Goal: Task Accomplishment & Management: Complete application form

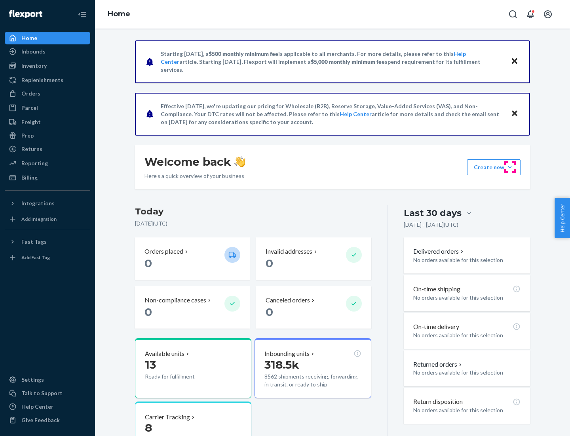
click at [510, 167] on button "Create new Create new inbound Create new order Create new product" at bounding box center [493, 167] width 53 height 16
click at [48, 51] on div "Inbounds" at bounding box center [48, 51] width 84 height 11
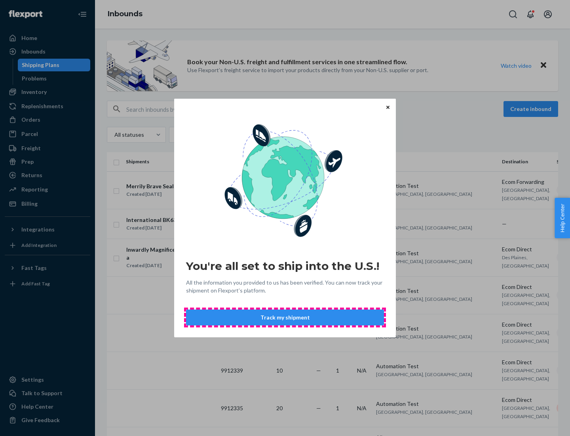
click at [285, 317] on button "Track my shipment" at bounding box center [285, 317] width 198 height 16
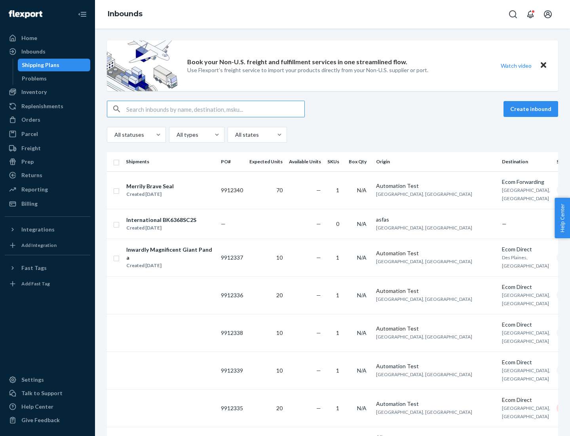
click at [532, 109] on button "Create inbound" at bounding box center [531, 109] width 55 height 16
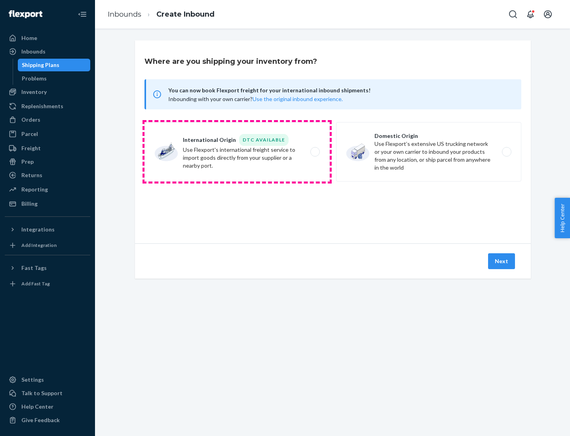
click at [237, 152] on label "International Origin DTC Available Use Flexport's international freight service…" at bounding box center [237, 151] width 185 height 59
click at [315, 152] on input "International Origin DTC Available Use Flexport's international freight service…" at bounding box center [317, 151] width 5 height 5
radio input "true"
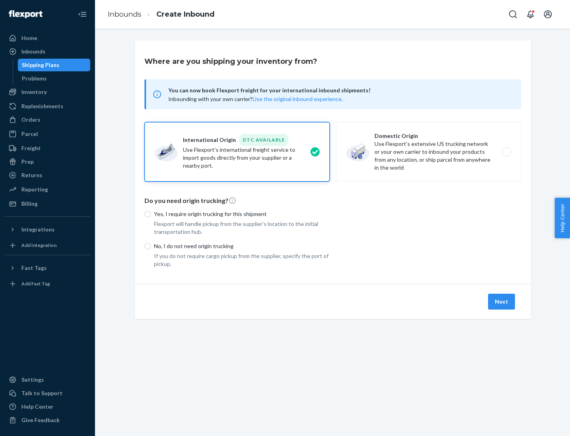
click at [242, 246] on p "No, I do not need origin trucking" at bounding box center [242, 246] width 176 height 8
click at [151, 246] on input "No, I do not need origin trucking" at bounding box center [148, 246] width 6 height 6
radio input "true"
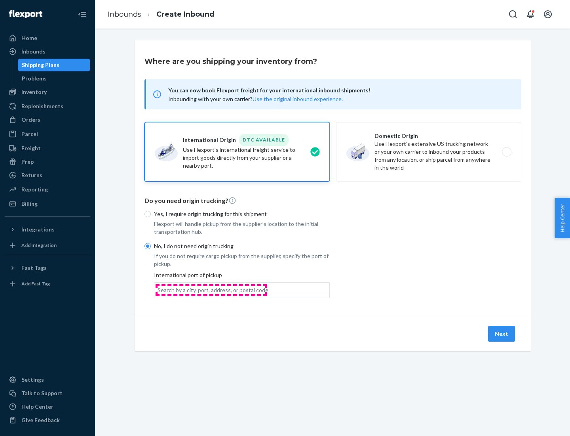
click at [211, 290] on div "Search by a city, port, address, or postal code" at bounding box center [213, 290] width 111 height 8
click at [158, 290] on input "Search by a city, port, address, or postal code" at bounding box center [158, 290] width 1 height 8
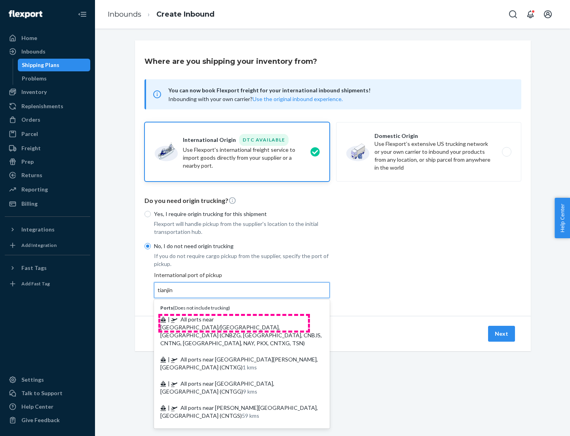
click at [234, 319] on span "| All ports near [GEOGRAPHIC_DATA]/[GEOGRAPHIC_DATA], [GEOGRAPHIC_DATA] (CNBZG,…" at bounding box center [241, 331] width 162 height 30
click at [174, 294] on input "tianjin" at bounding box center [166, 290] width 16 height 8
type input "All ports near [GEOGRAPHIC_DATA]/[GEOGRAPHIC_DATA], [GEOGRAPHIC_DATA] (CNBZG, […"
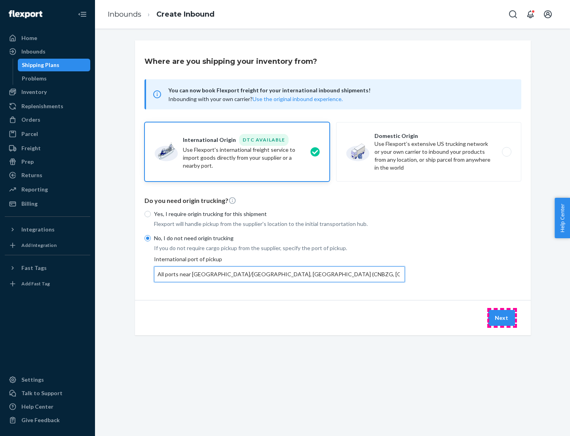
click at [502, 317] on button "Next" at bounding box center [501, 318] width 27 height 16
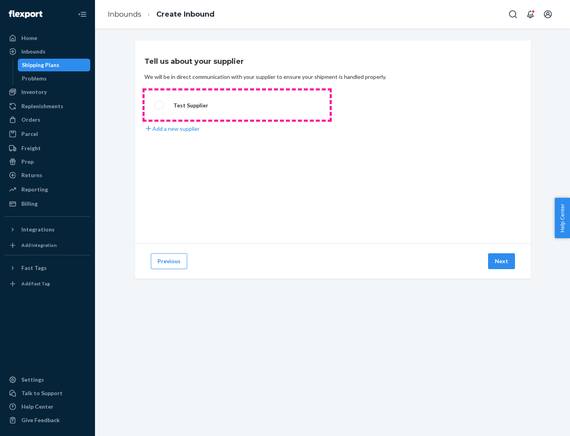
click at [237, 105] on label "Test Supplier" at bounding box center [237, 104] width 185 height 29
click at [160, 105] on input "Test Supplier" at bounding box center [156, 105] width 5 height 5
radio input "true"
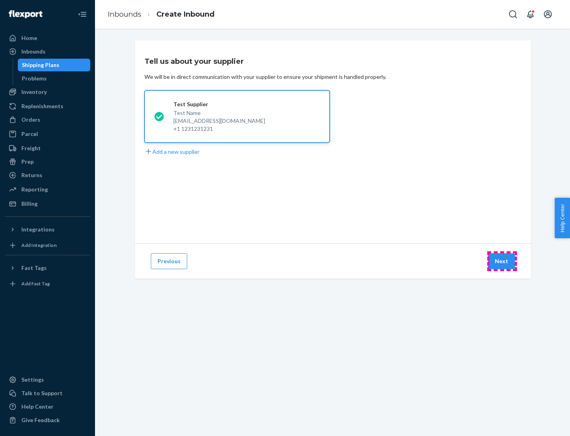
click at [502, 261] on button "Next" at bounding box center [501, 261] width 27 height 16
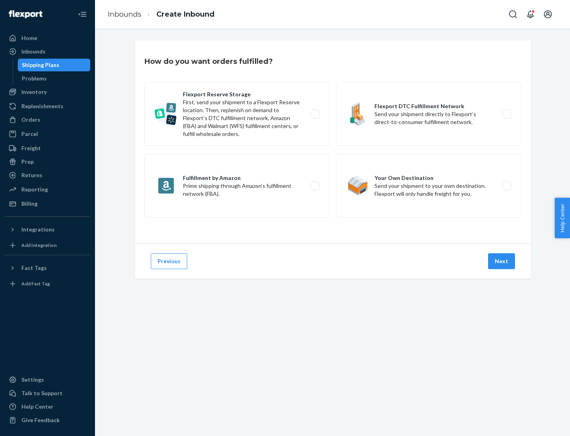
click at [237, 114] on label "Flexport Reserve Storage First, send your shipment to a Flexport Reserve locati…" at bounding box center [237, 113] width 185 height 63
click at [315, 114] on input "Flexport Reserve Storage First, send your shipment to a Flexport Reserve locati…" at bounding box center [317, 114] width 5 height 5
radio input "true"
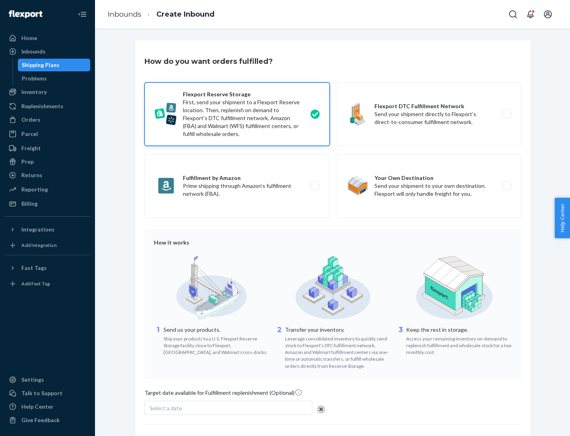
scroll to position [65, 0]
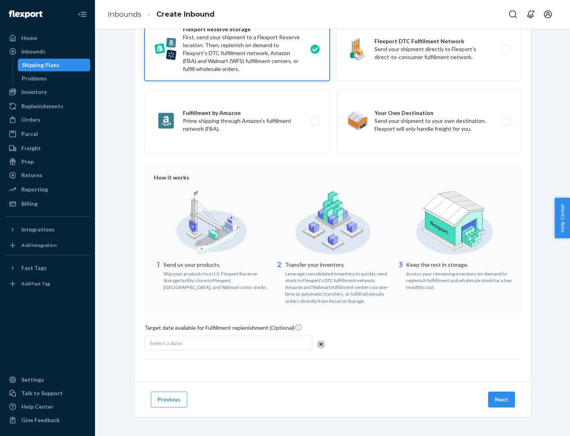
click at [502, 399] on button "Next" at bounding box center [501, 399] width 27 height 16
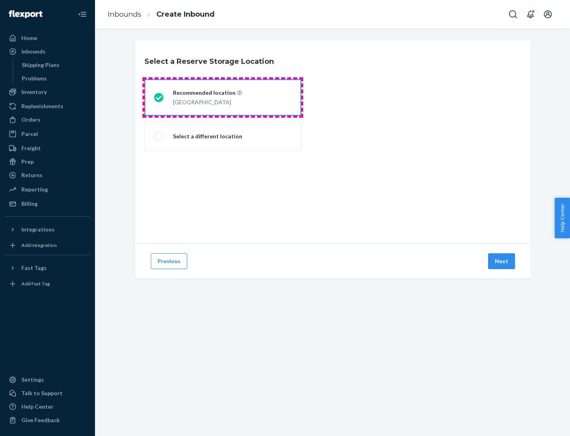
click at [223, 97] on div "[GEOGRAPHIC_DATA]" at bounding box center [207, 102] width 69 height 10
click at [159, 97] on input "Recommended location [GEOGRAPHIC_DATA]" at bounding box center [156, 97] width 5 height 5
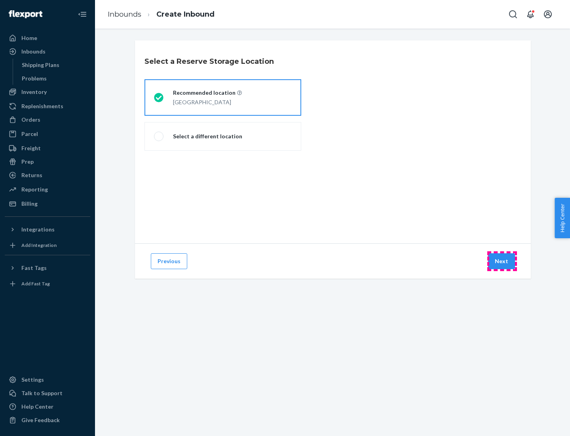
click at [502, 261] on button "Next" at bounding box center [501, 261] width 27 height 16
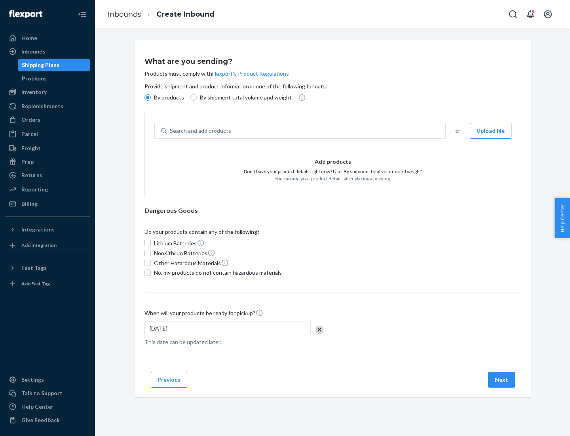
click at [307, 131] on div "Search and add products" at bounding box center [306, 131] width 279 height 14
click at [171, 131] on input "Search and add products" at bounding box center [170, 131] width 1 height 8
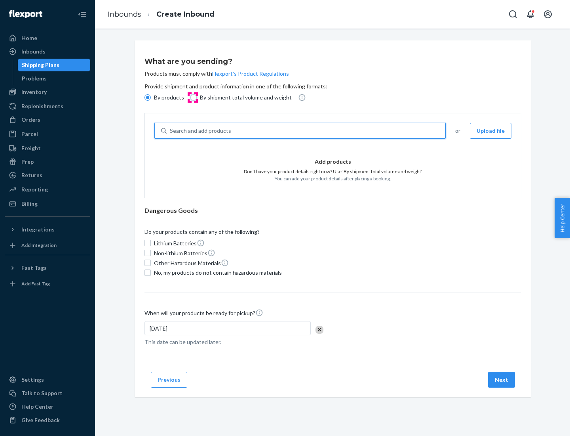
click at [192, 97] on input "By shipment total volume and weight" at bounding box center [194, 97] width 6 height 6
radio input "true"
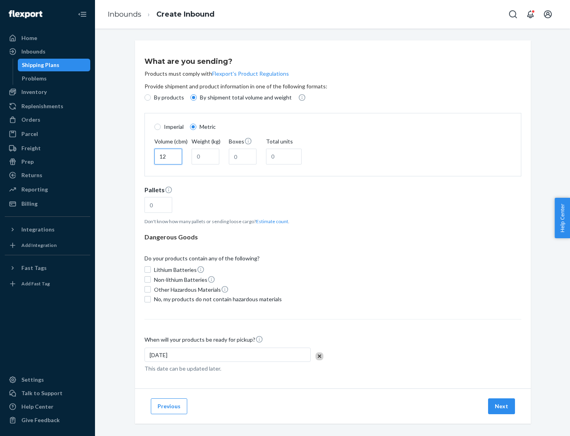
type input "12"
type input "22"
type input "222"
type input "121"
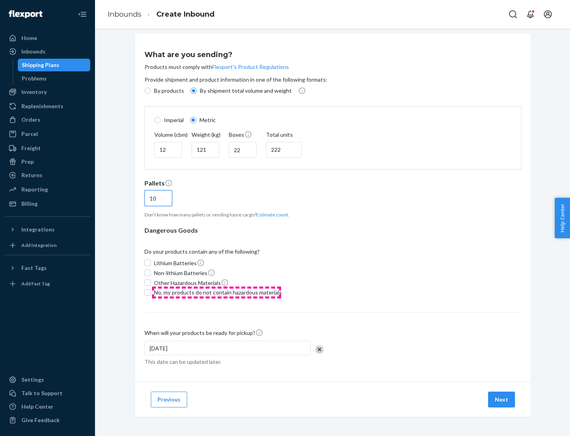
type input "10"
click at [217, 292] on span "No, my products do not contain hazardous materials" at bounding box center [218, 292] width 128 height 8
click at [151, 292] on input "No, my products do not contain hazardous materials" at bounding box center [148, 292] width 6 height 6
checkbox input "true"
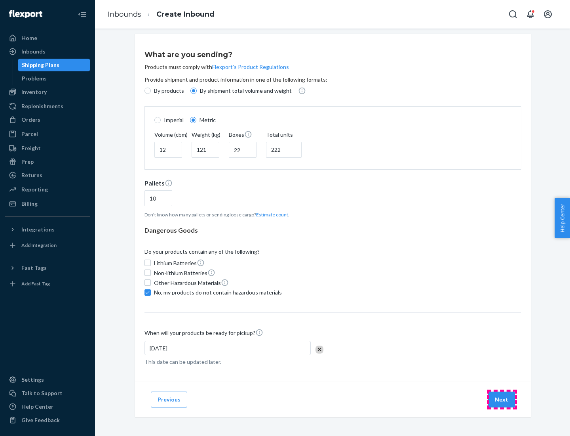
click at [502, 399] on button "Next" at bounding box center [501, 399] width 27 height 16
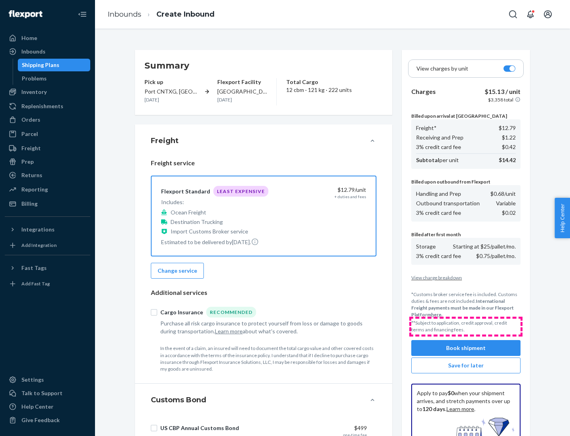
scroll to position [116, 0]
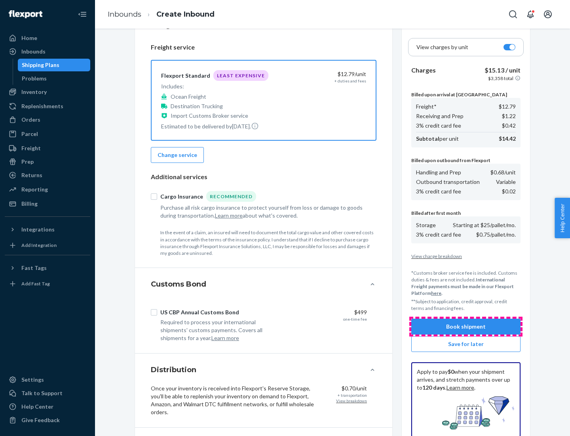
click at [466, 326] on button "Book shipment" at bounding box center [466, 326] width 109 height 16
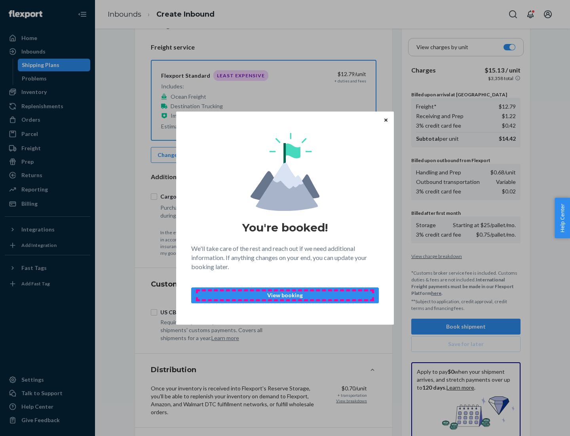
click at [285, 295] on p "View booking" at bounding box center [285, 295] width 174 height 8
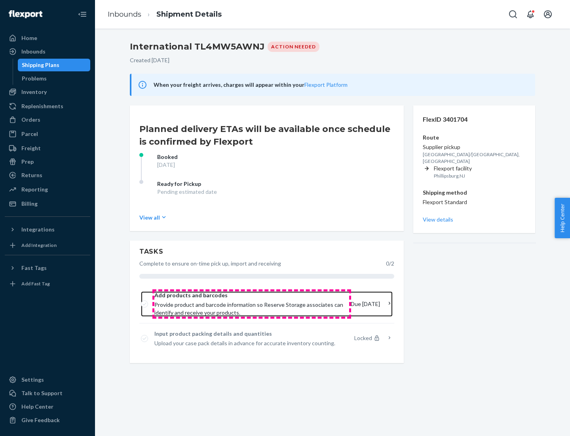
click at [252, 304] on span "Provide product and barcode information so Reserve Storage associates can ident…" at bounding box center [249, 309] width 190 height 16
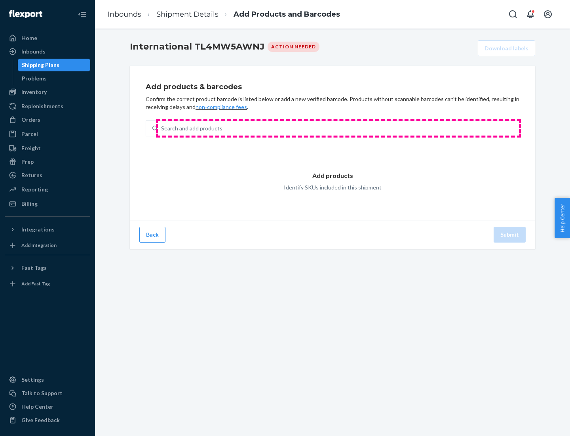
click at [339, 128] on div "Search and add products" at bounding box center [338, 128] width 361 height 14
click at [162, 128] on input "Search and add products" at bounding box center [161, 128] width 1 height 8
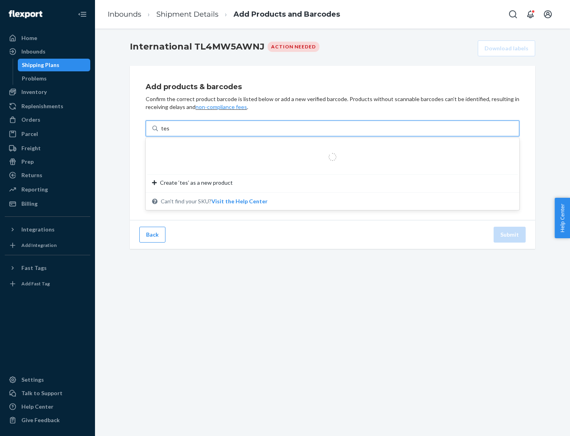
type input "test"
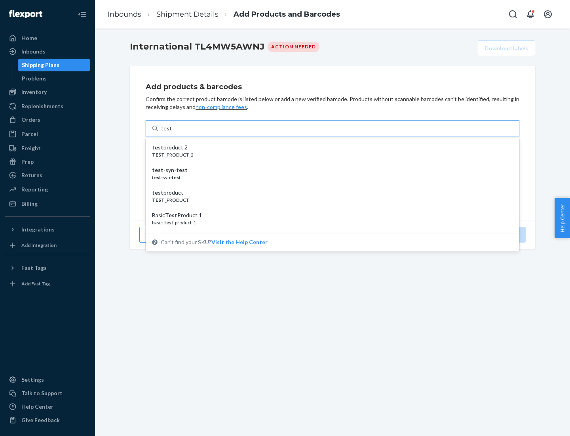
scroll to position [30, 0]
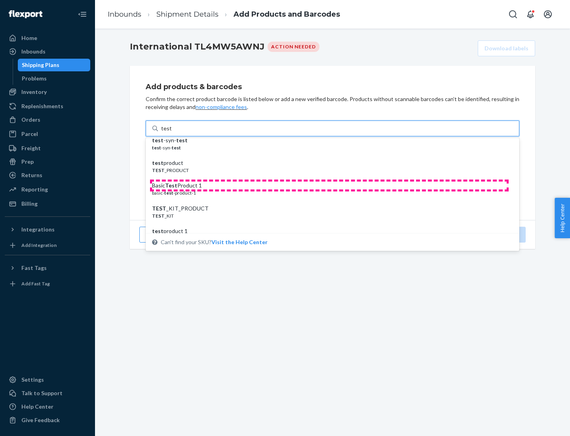
click at [330, 185] on div "Basic Test Product 1" at bounding box center [329, 185] width 355 height 8
click at [172, 132] on input "test" at bounding box center [166, 128] width 10 height 8
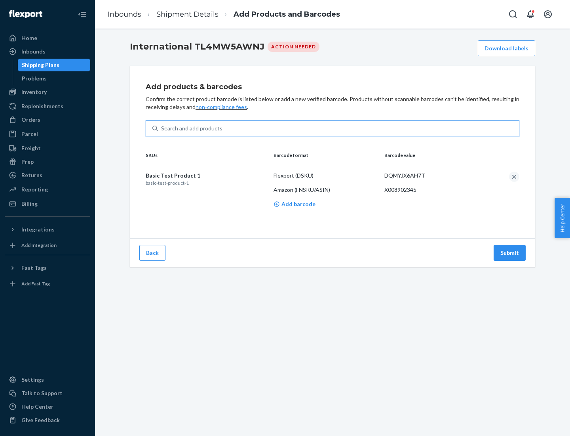
click at [510, 252] on button "Submit" at bounding box center [510, 253] width 32 height 16
